Goal: Navigation & Orientation: Find specific page/section

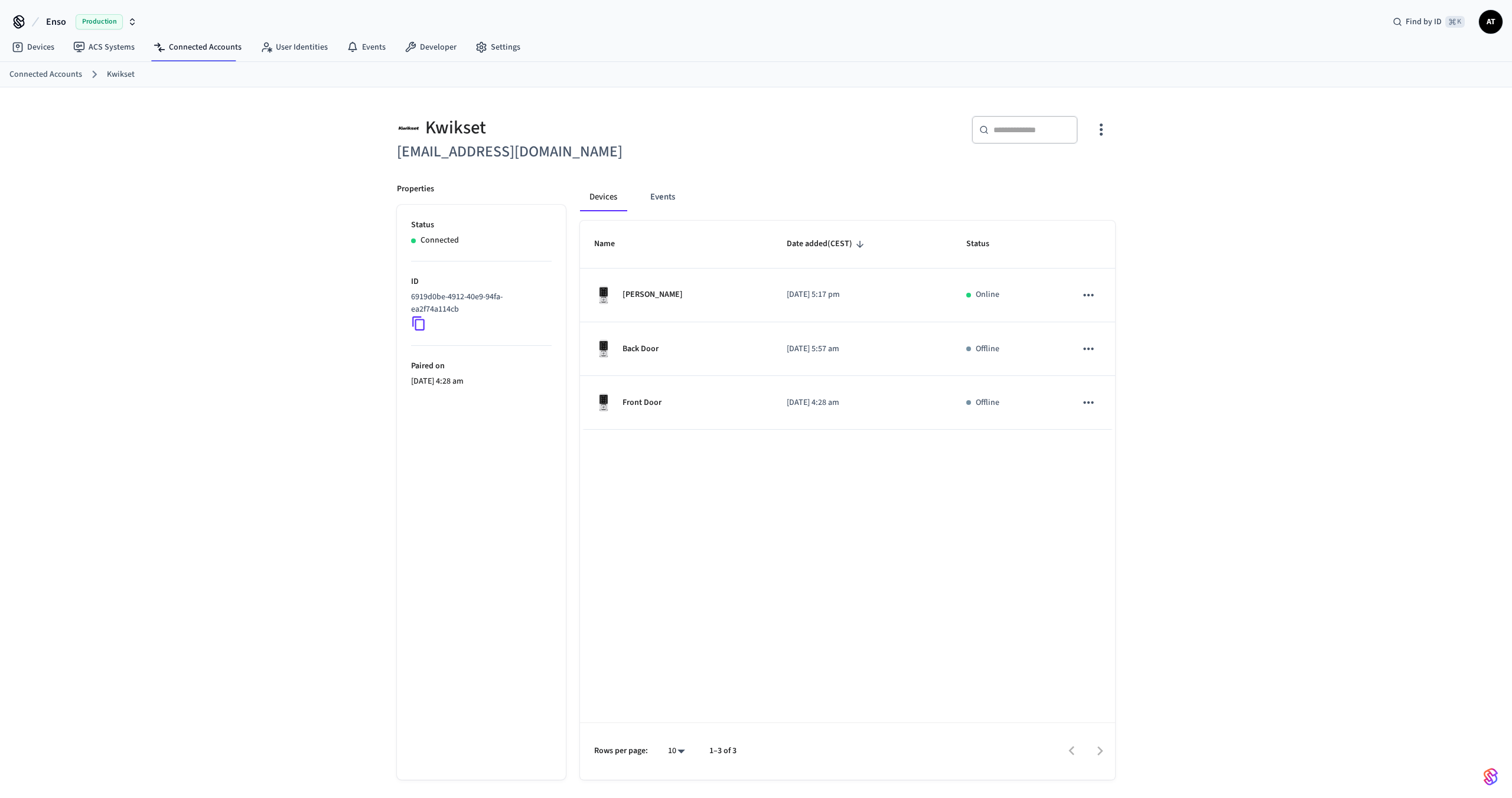
click at [58, 73] on link "Connected Accounts" at bounding box center [46, 74] width 73 height 12
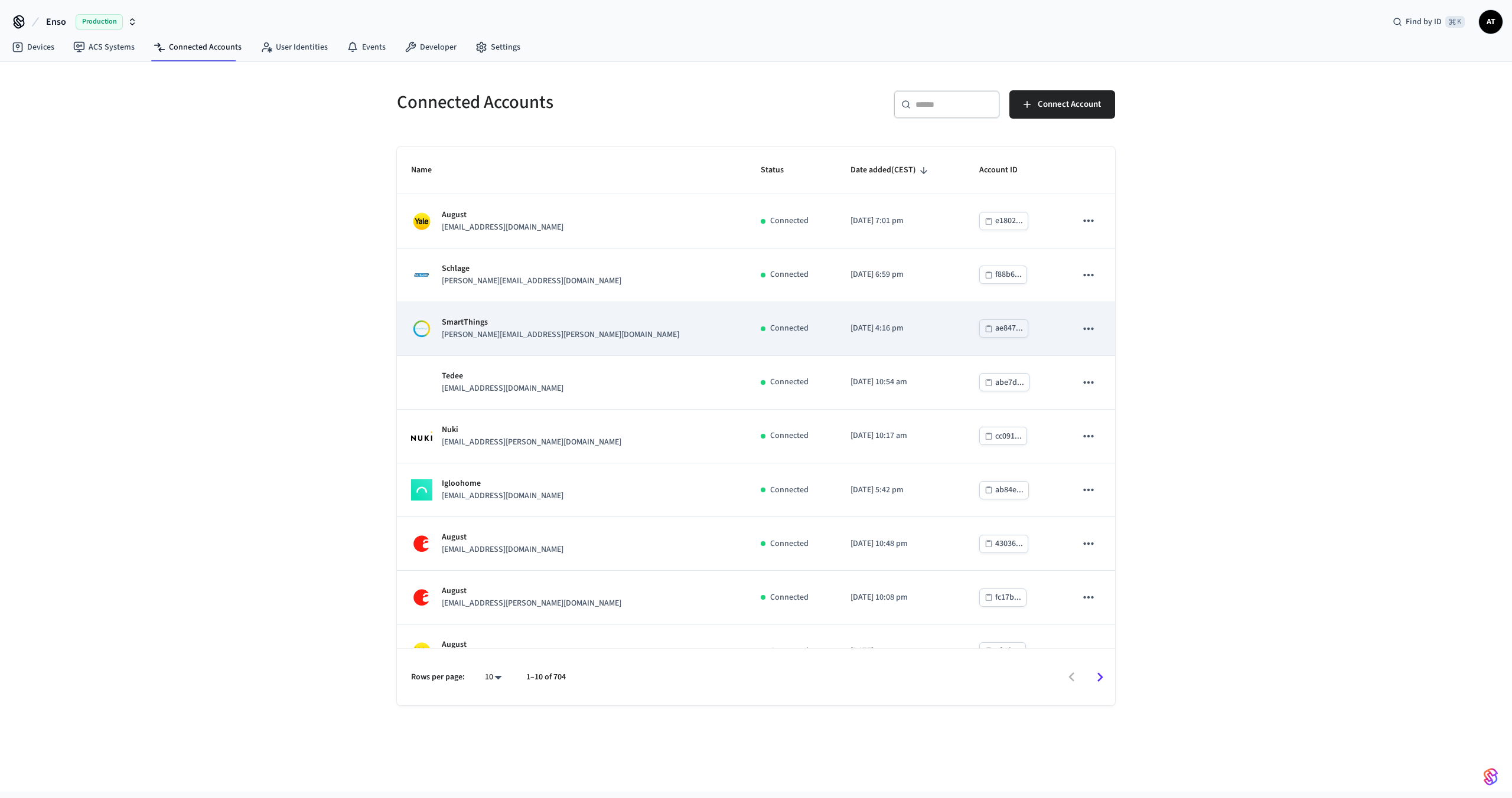
click at [526, 334] on p "john.kohlsmith+2025-09-05@ensoconnect.com" at bounding box center [560, 335] width 237 height 12
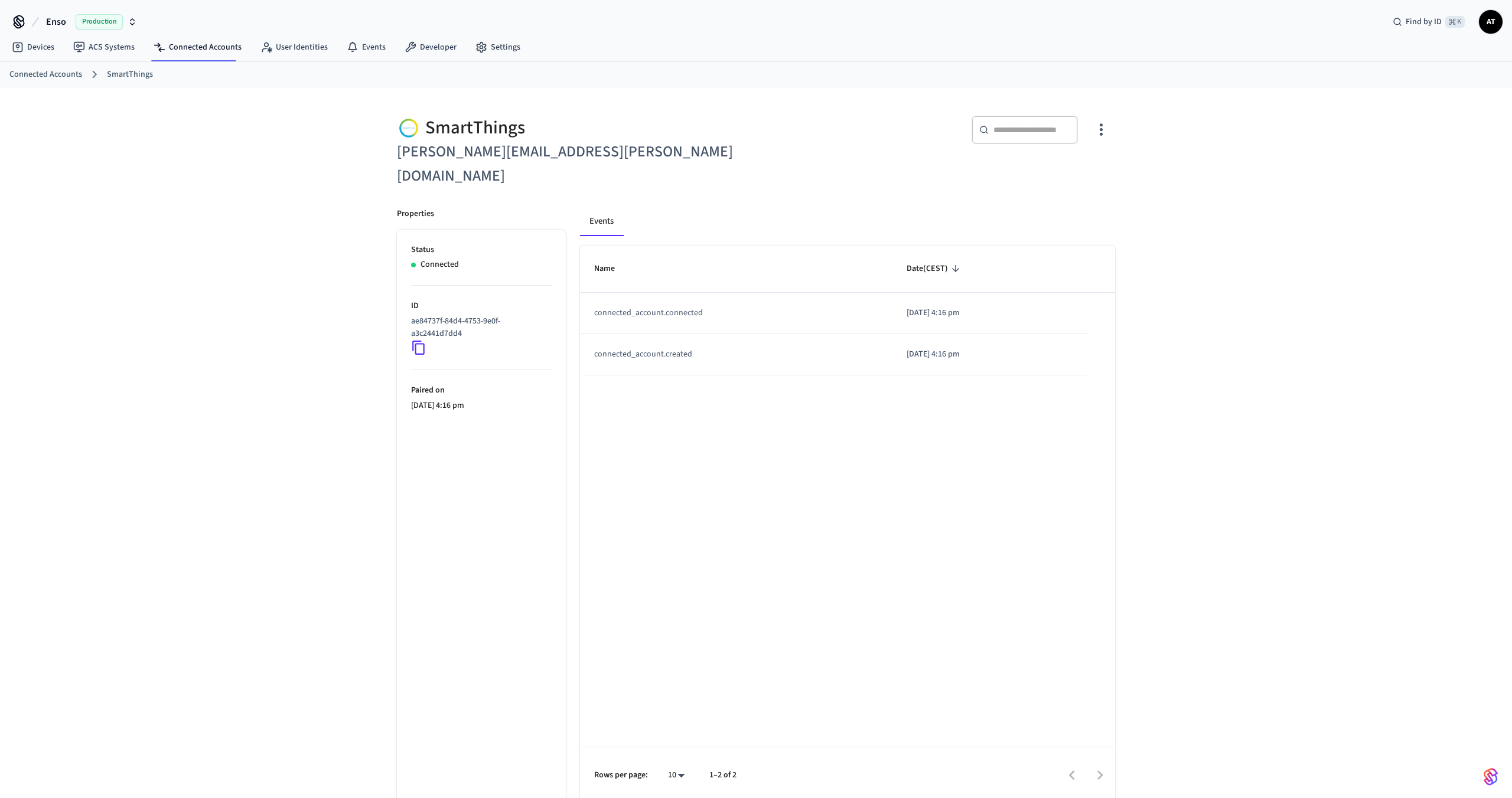
click at [27, 75] on link "Connected Accounts" at bounding box center [46, 74] width 73 height 12
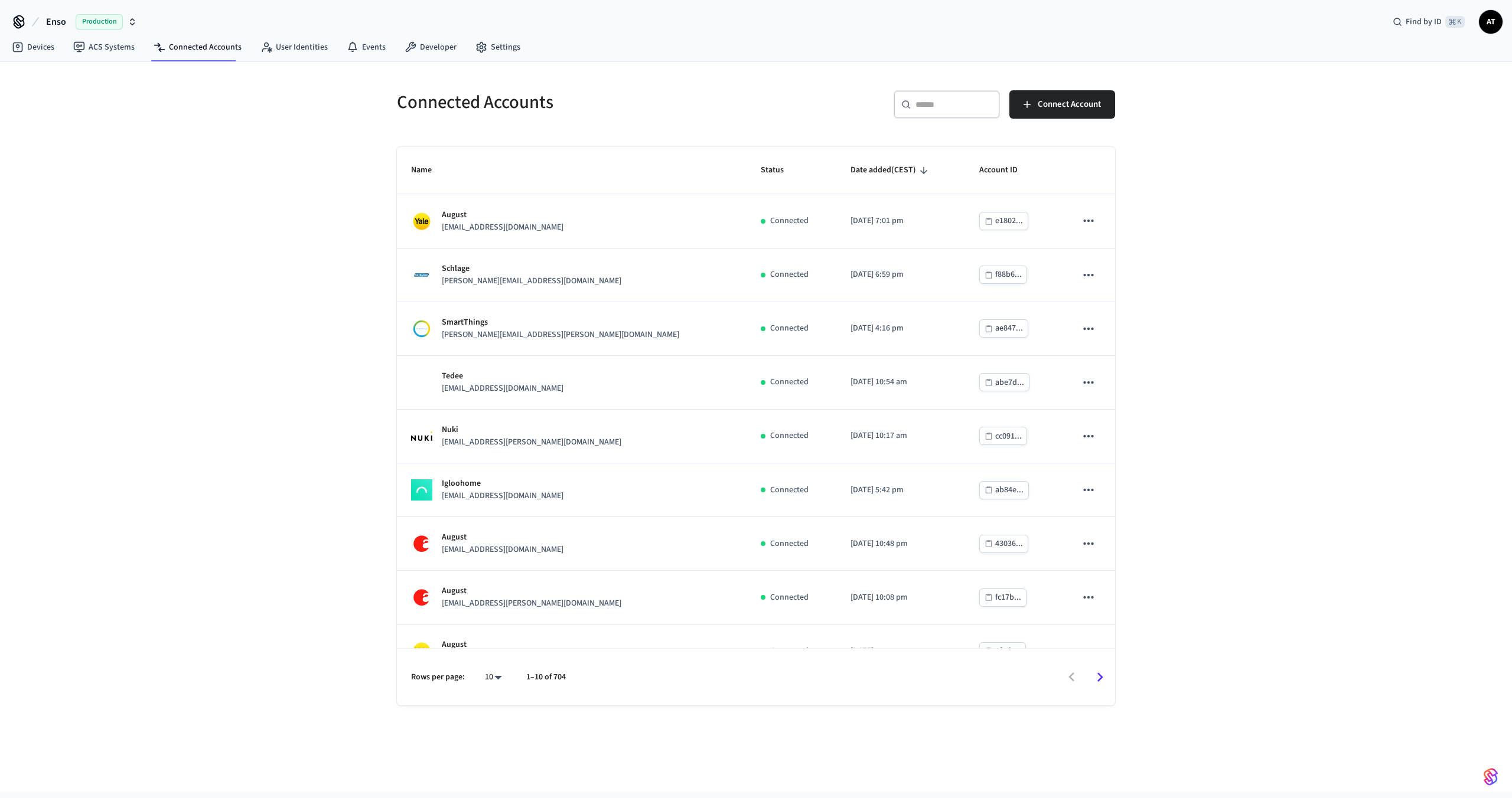
click at [1103, 680] on icon "Go to next page" at bounding box center [1100, 677] width 19 height 19
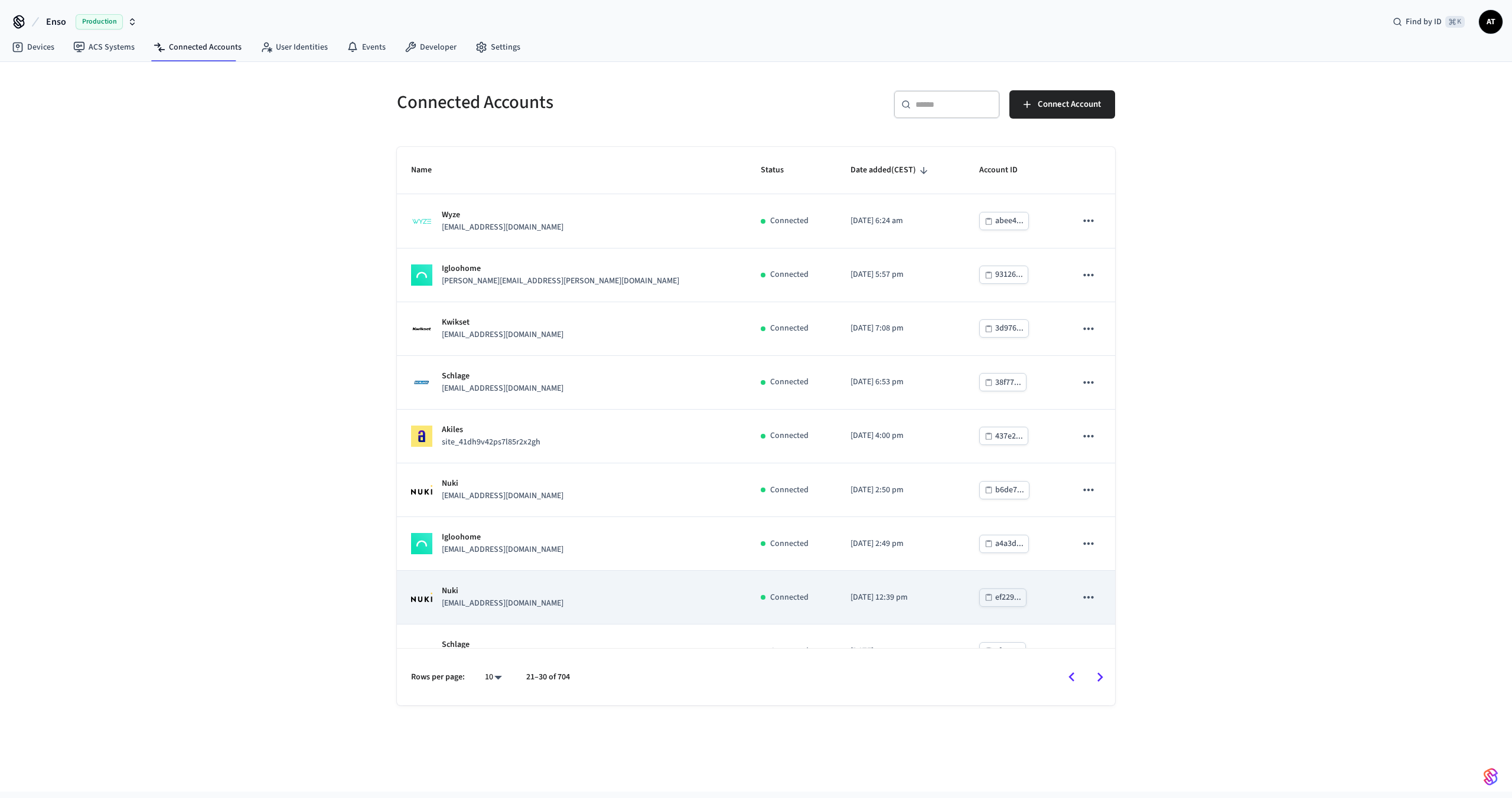
scroll to position [85, 0]
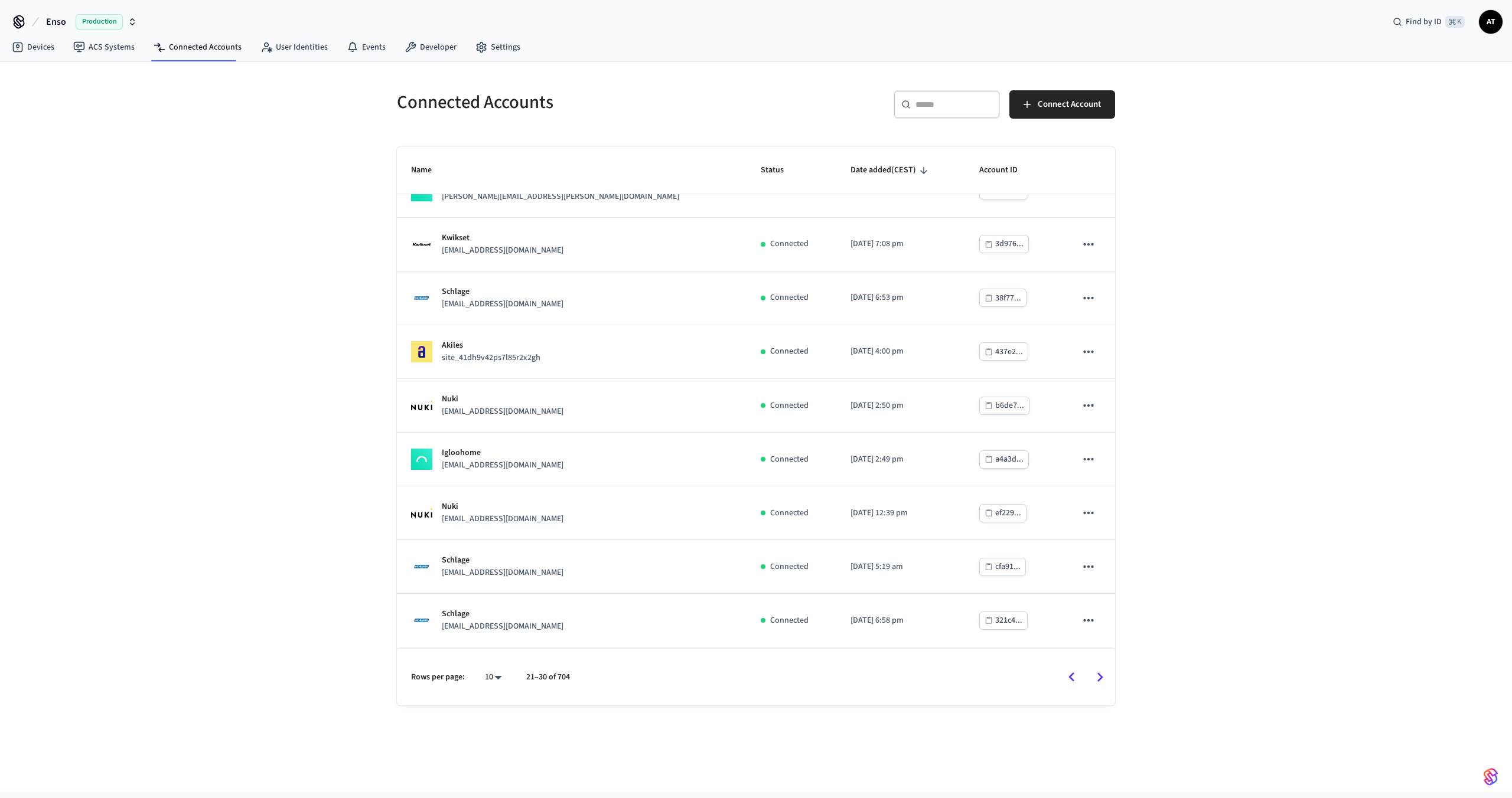
click at [1103, 675] on icon "Go to next page" at bounding box center [1100, 677] width 19 height 19
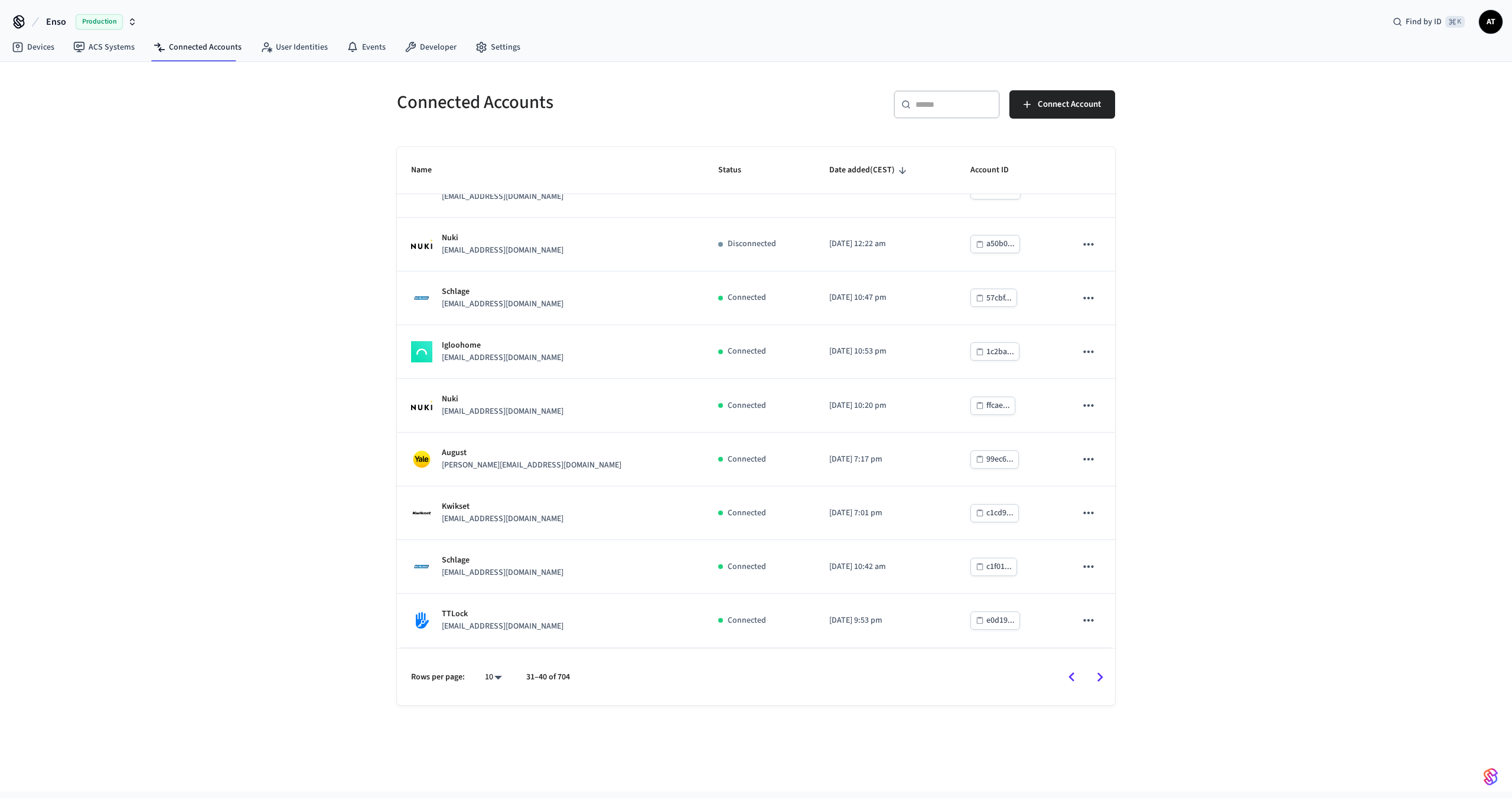
click at [1096, 665] on button "Go to next page" at bounding box center [1100, 678] width 27 height 27
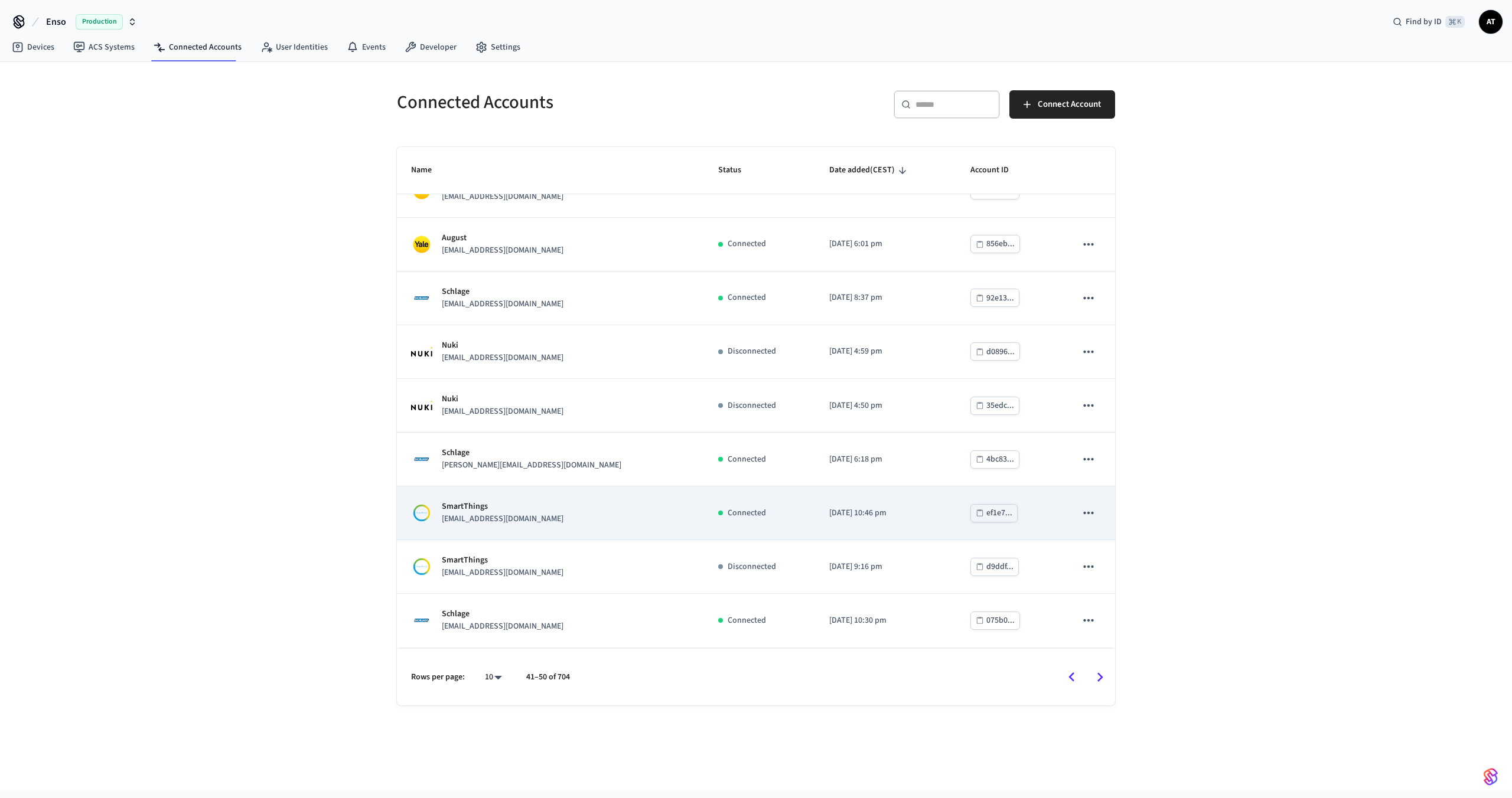
click at [619, 519] on div "SmartThings breezyvacay@gmail.com" at bounding box center [549, 513] width 278 height 25
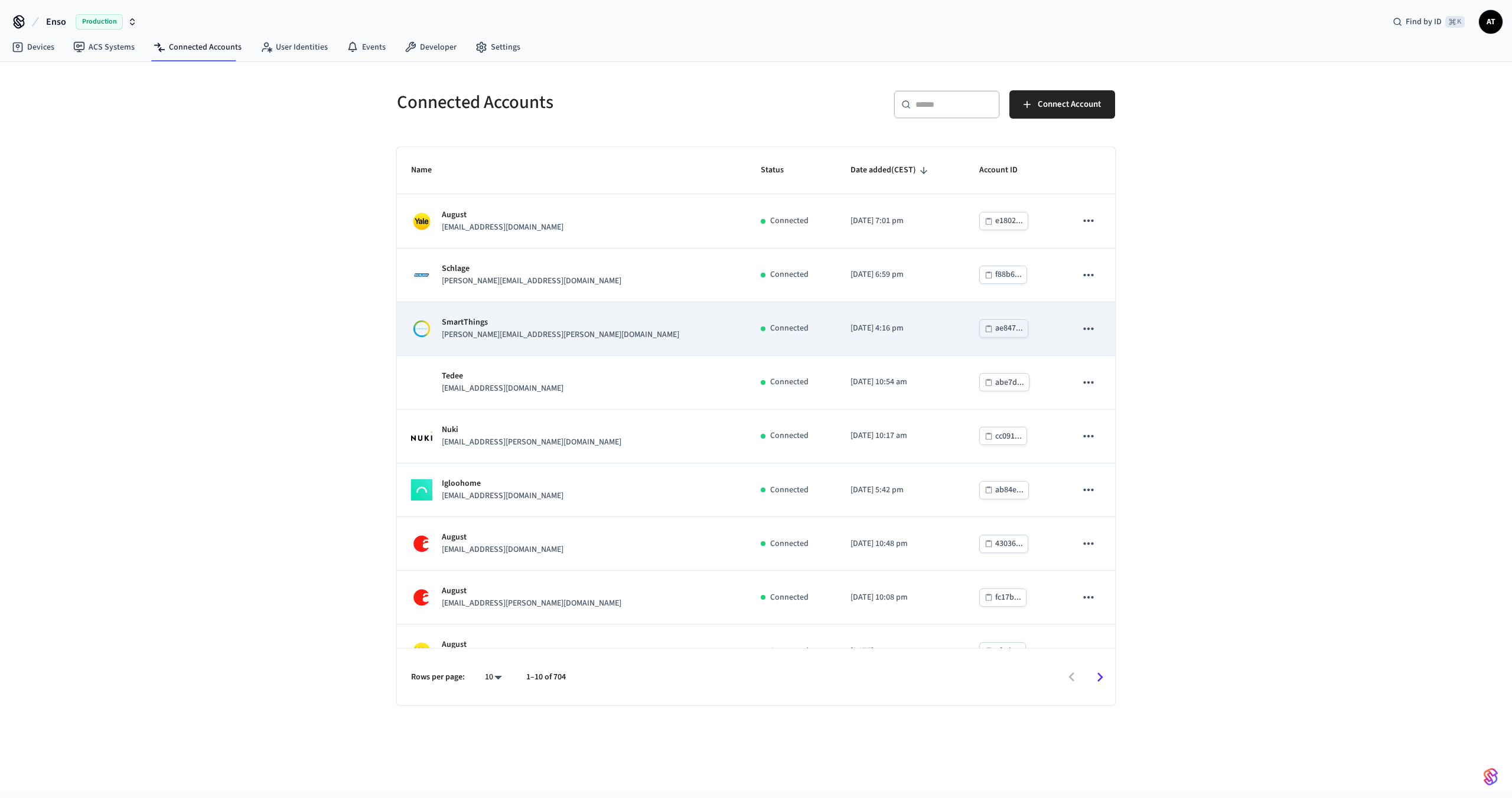
click at [570, 341] on td "SmartThings john.kohlsmith+2025-09-05@ensoconnect.com" at bounding box center [571, 329] width 349 height 54
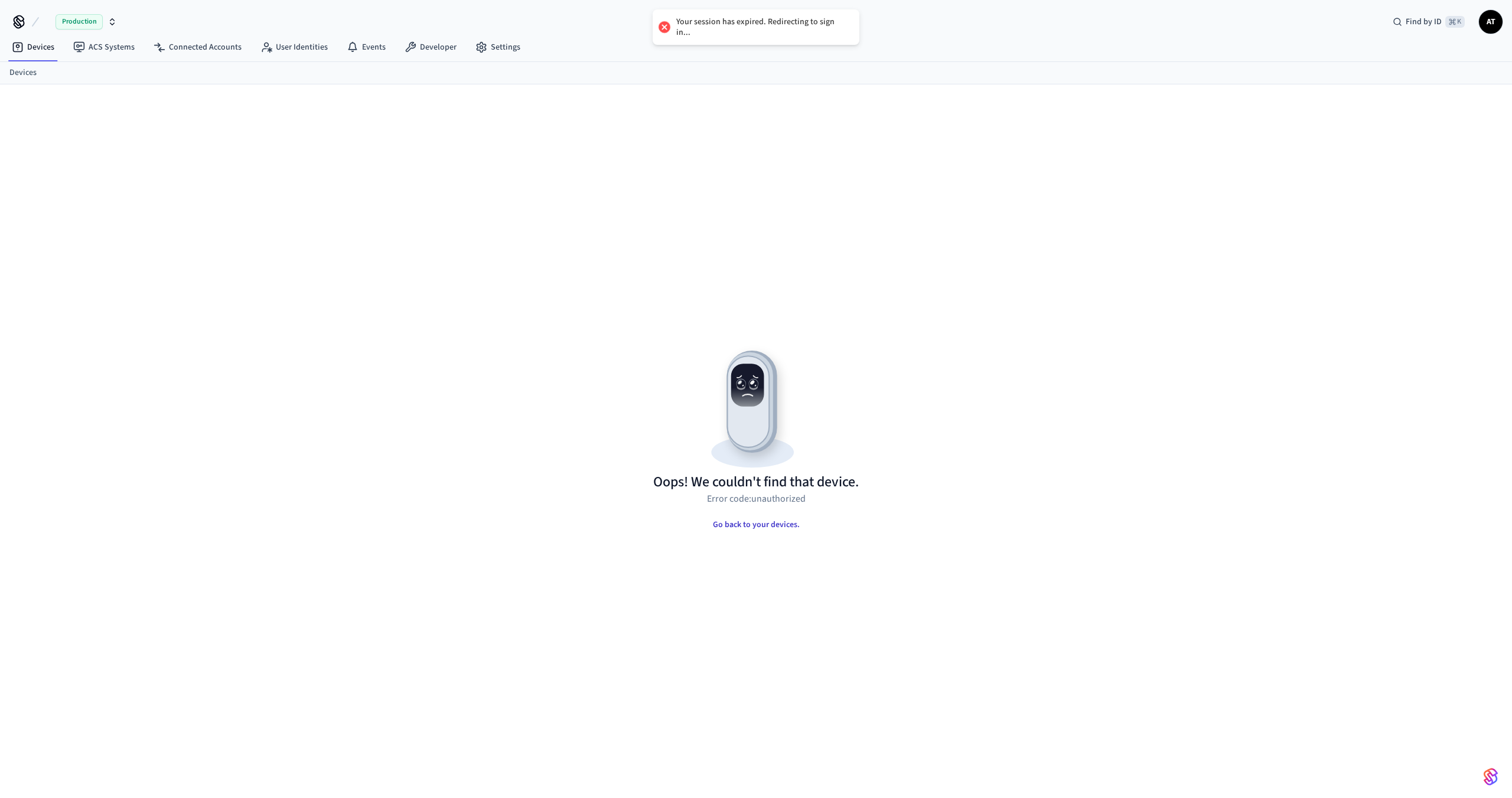
click at [769, 522] on button "Go back to your devices." at bounding box center [756, 524] width 106 height 23
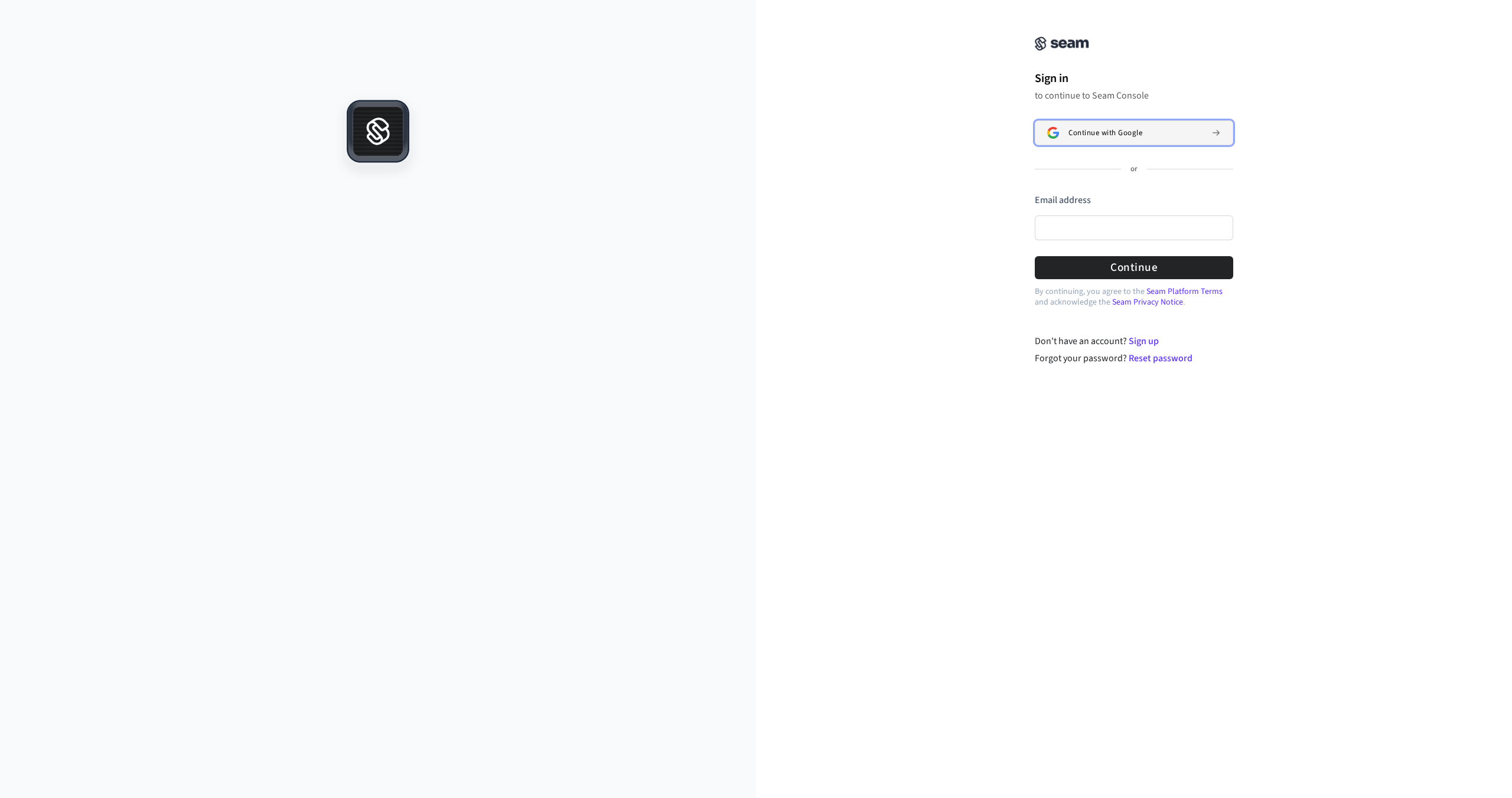
click at [1110, 138] on button "Continue with Google" at bounding box center [1134, 132] width 198 height 25
click at [1120, 124] on button "Continue with Google" at bounding box center [1134, 132] width 198 height 25
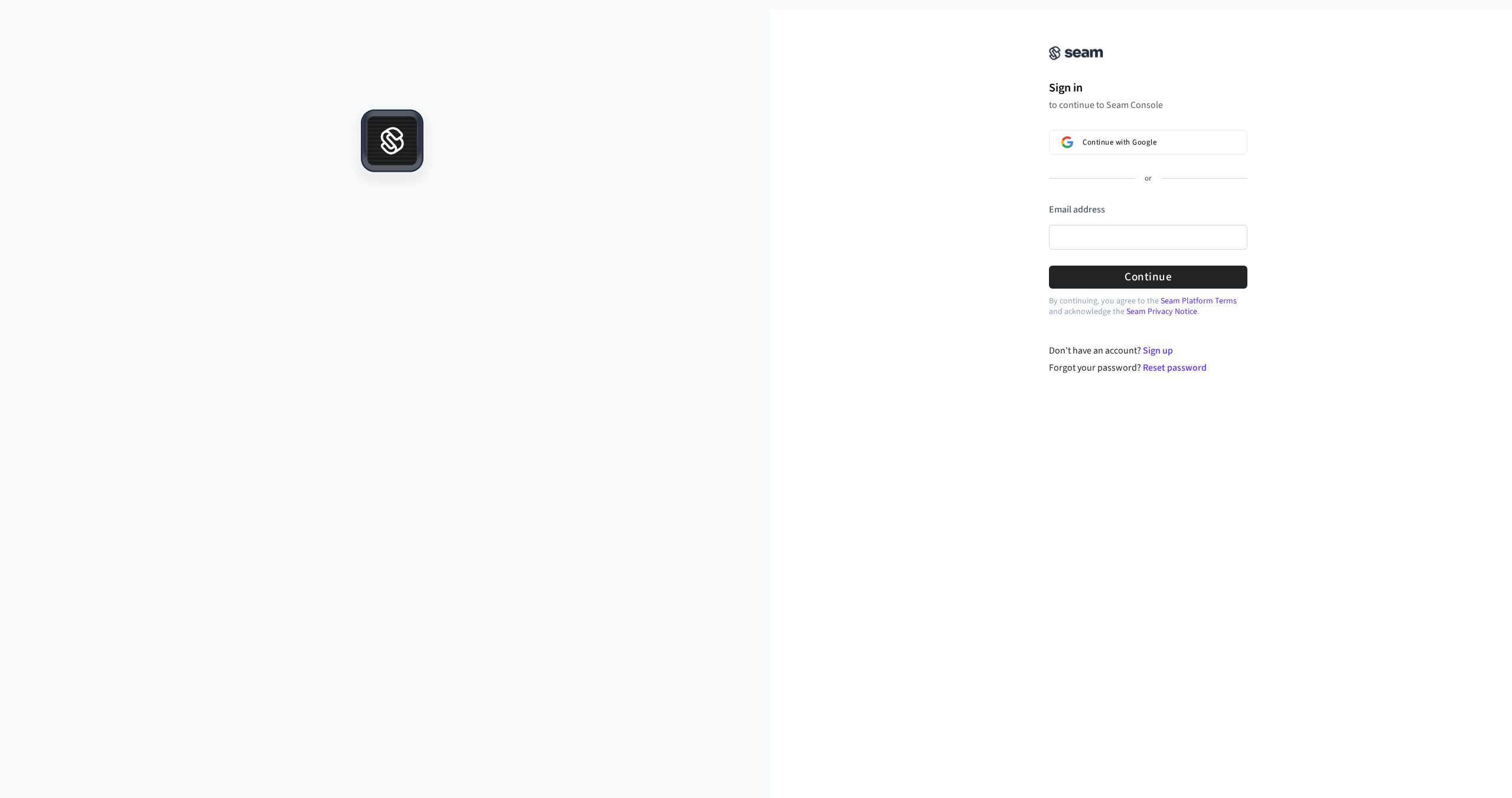
click at [1148, 120] on div "Sign in to continue to Seam Console Continue with Google or Email address Passw…" at bounding box center [1147, 165] width 236 height 284
click at [1135, 140] on span "Continue with Google" at bounding box center [1118, 143] width 73 height 10
